Goal: Check status: Check status

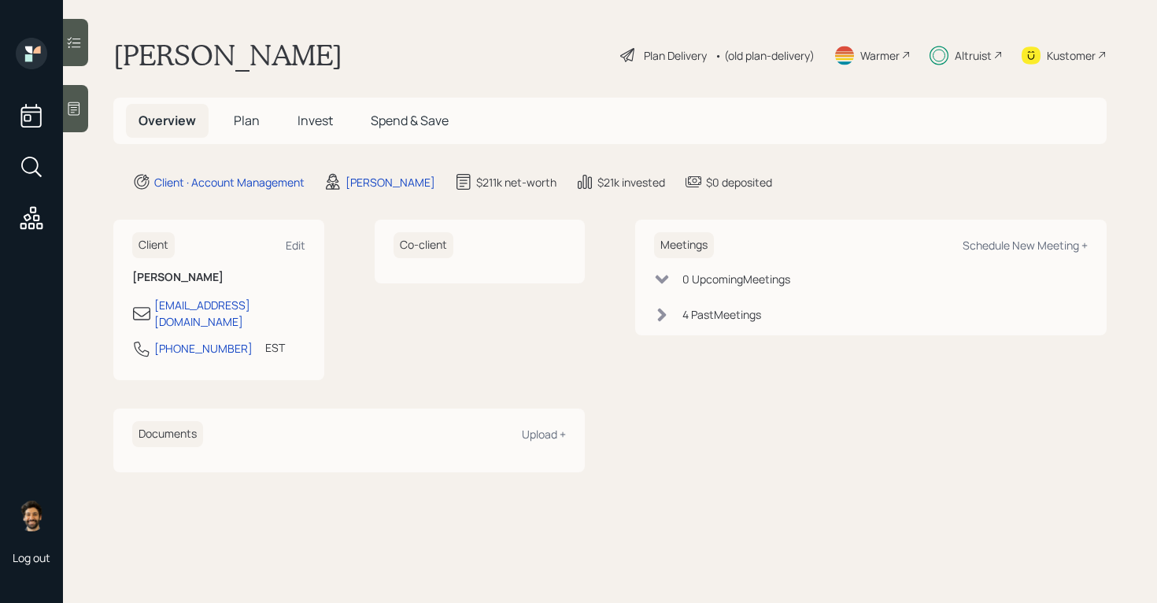
click at [966, 51] on div "Altruist" at bounding box center [972, 55] width 37 height 17
click at [312, 120] on span "Invest" at bounding box center [314, 120] width 35 height 17
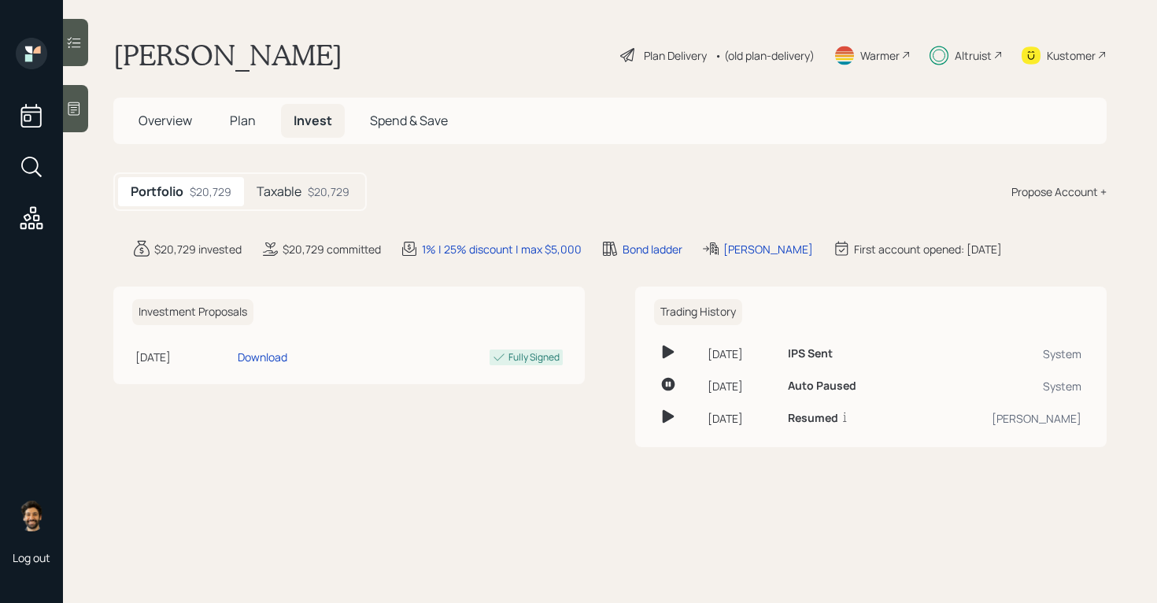
click at [305, 183] on div "Taxable $20,729" at bounding box center [303, 191] width 118 height 29
